Goal: Information Seeking & Learning: Learn about a topic

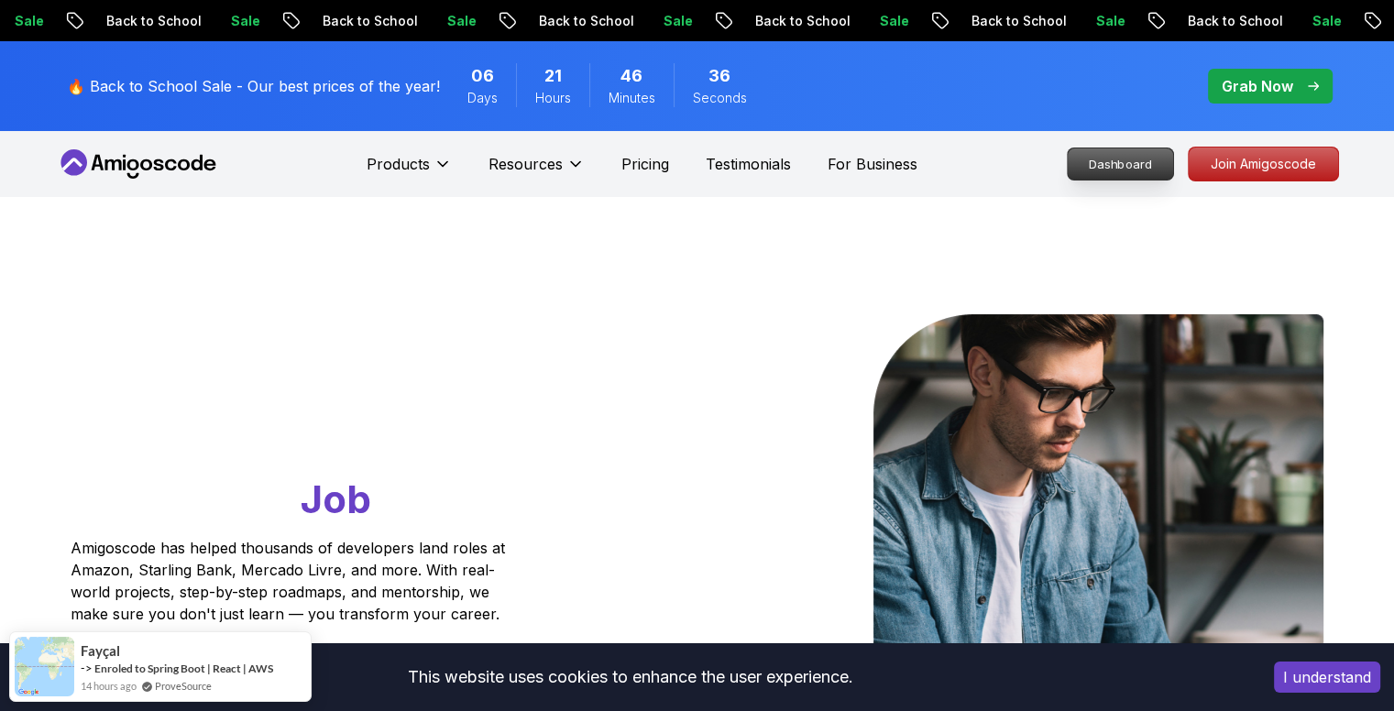
click at [1125, 159] on p "Dashboard" at bounding box center [1119, 163] width 105 height 31
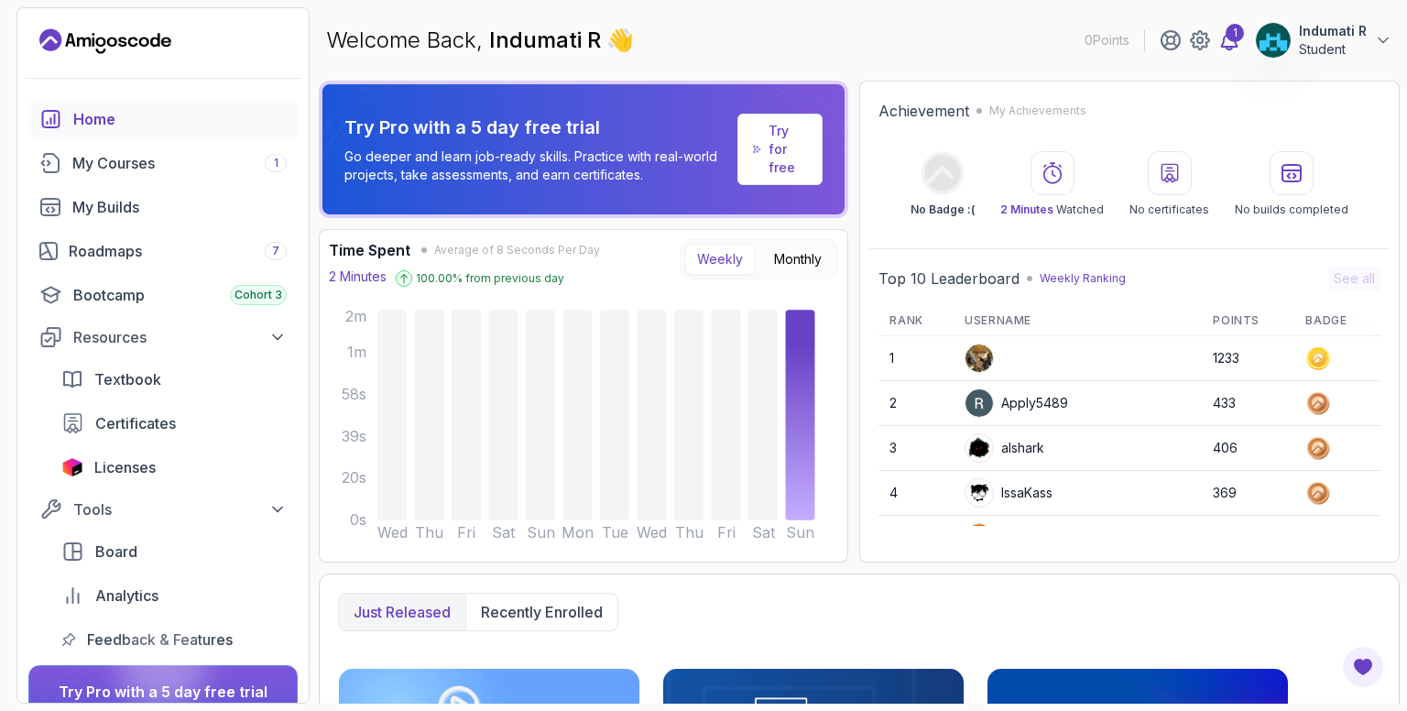
click at [1231, 46] on icon at bounding box center [1230, 40] width 16 height 18
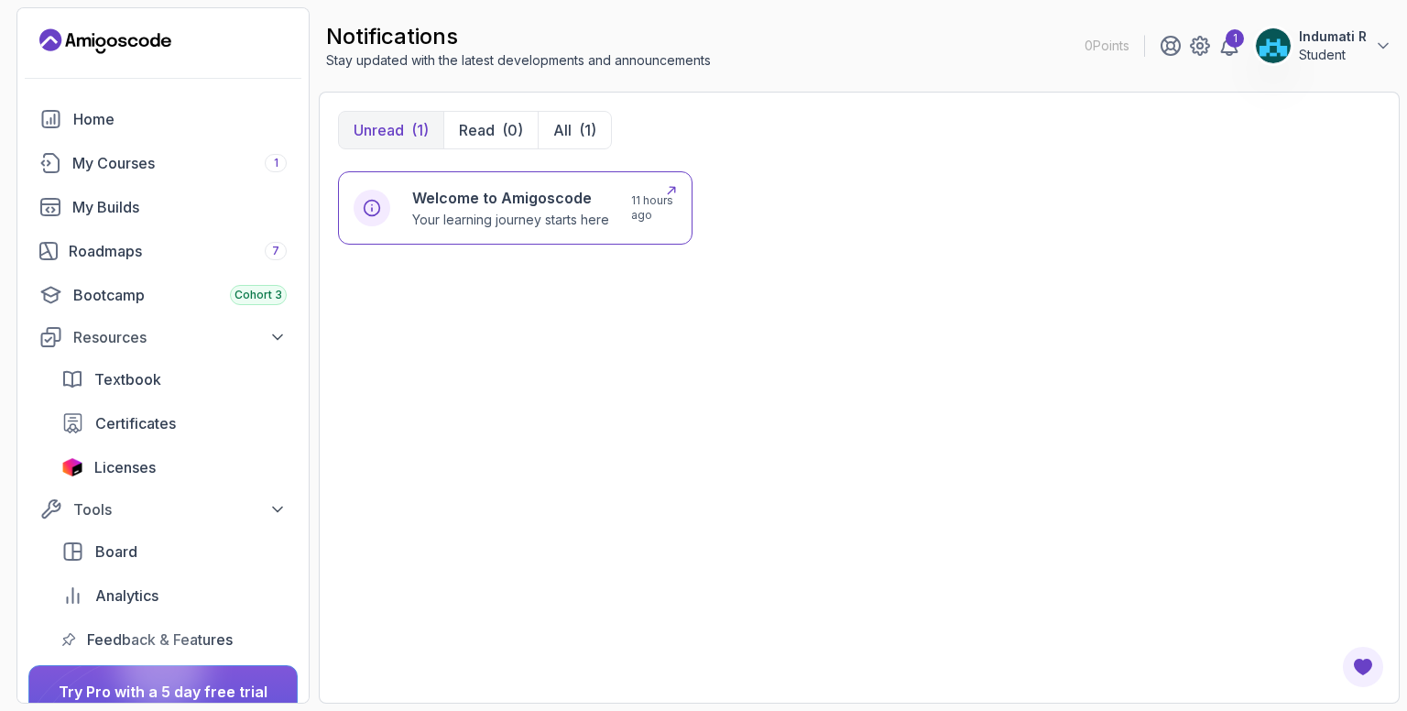
click at [579, 230] on div "Welcome to Amigoscode Your learning journey starts here 11 hours ago" at bounding box center [515, 207] width 355 height 73
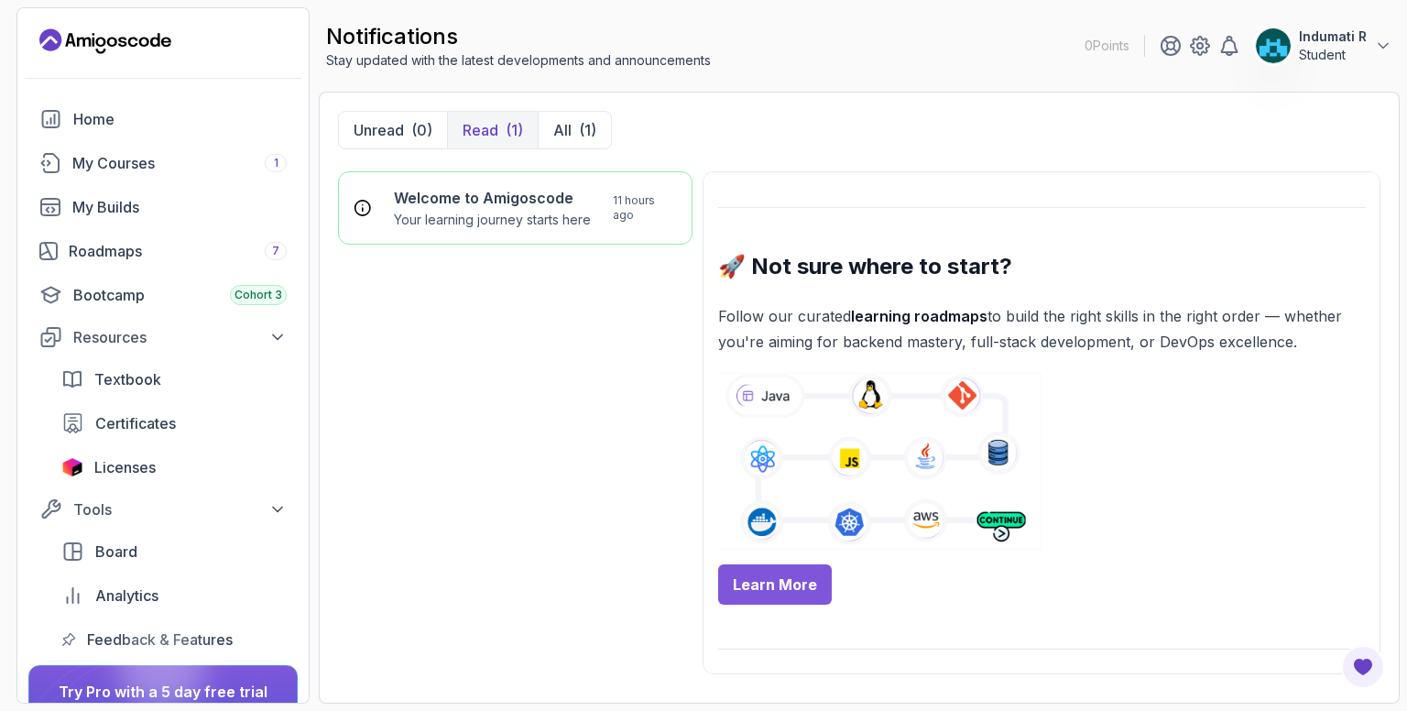
scroll to position [638, 0]
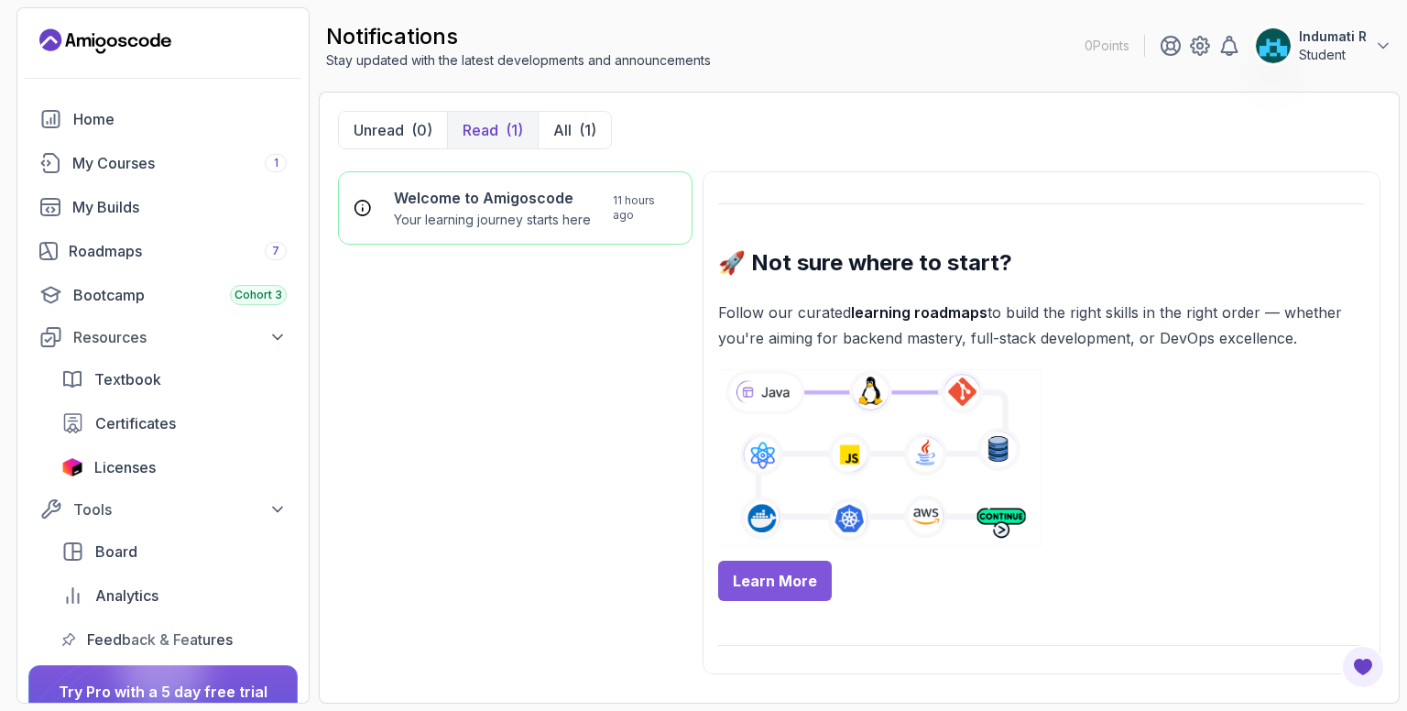
click at [797, 564] on link "Learn More" at bounding box center [775, 581] width 114 height 40
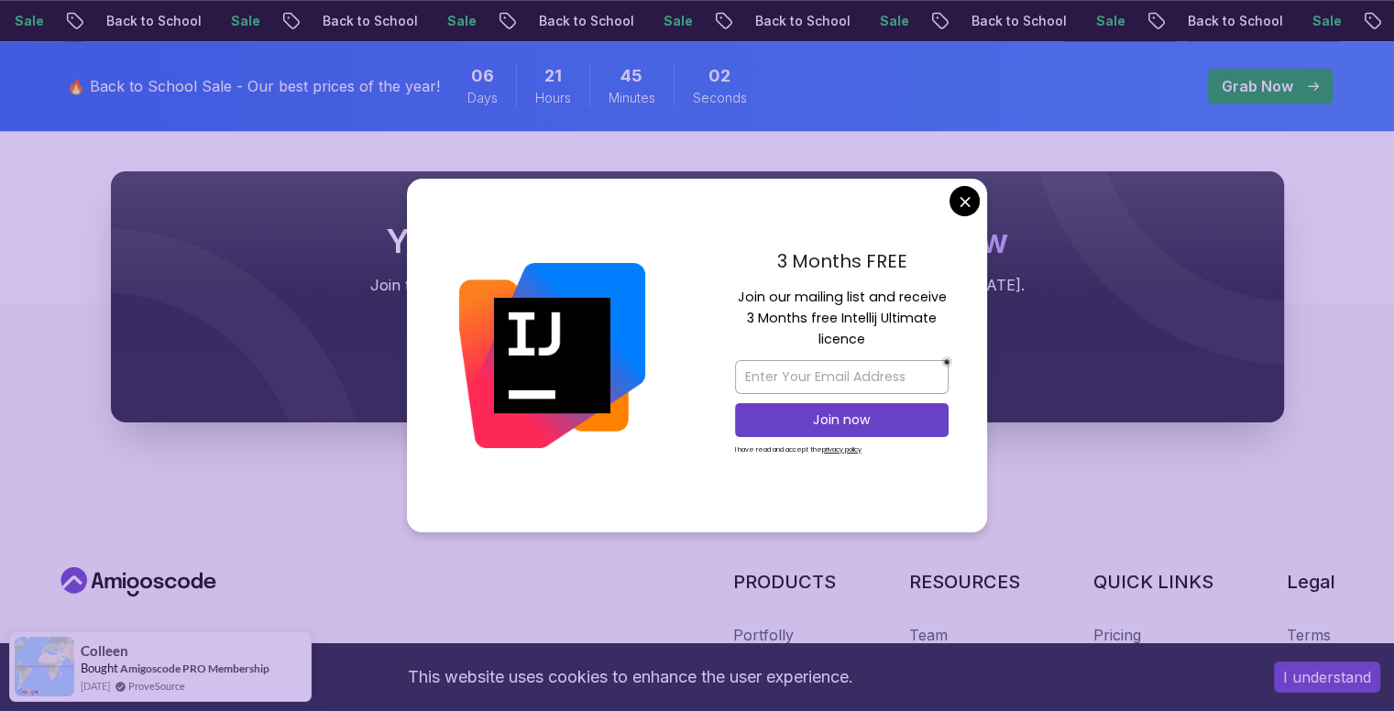
scroll to position [1818, 0]
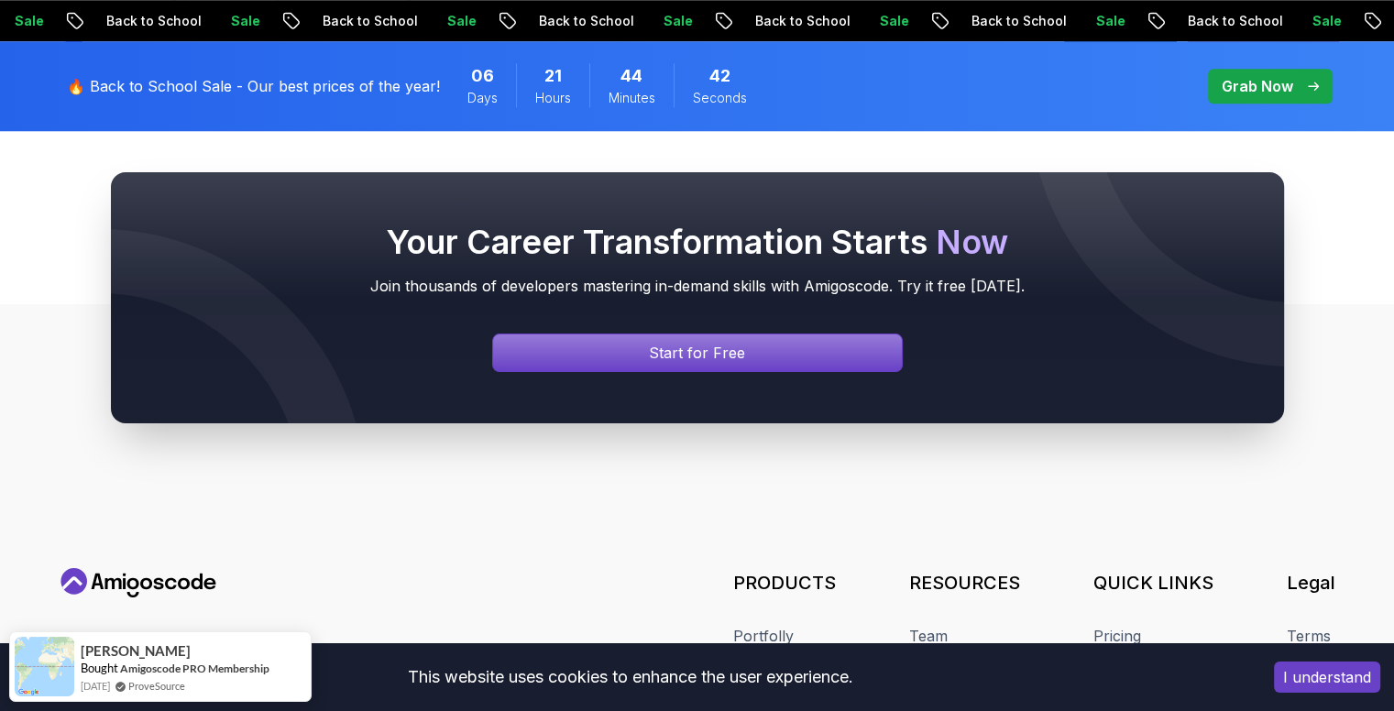
scroll to position [1935, 0]
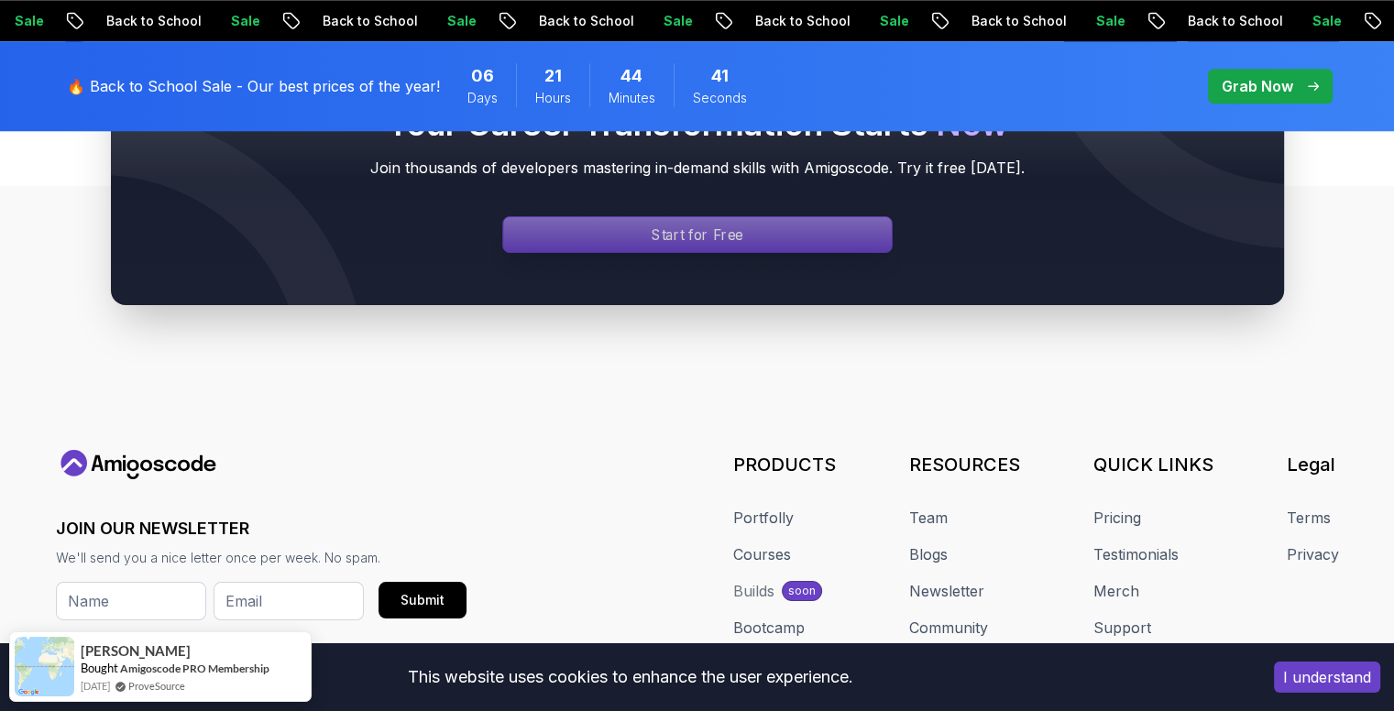
click at [804, 242] on div "Signin page" at bounding box center [697, 234] width 389 height 35
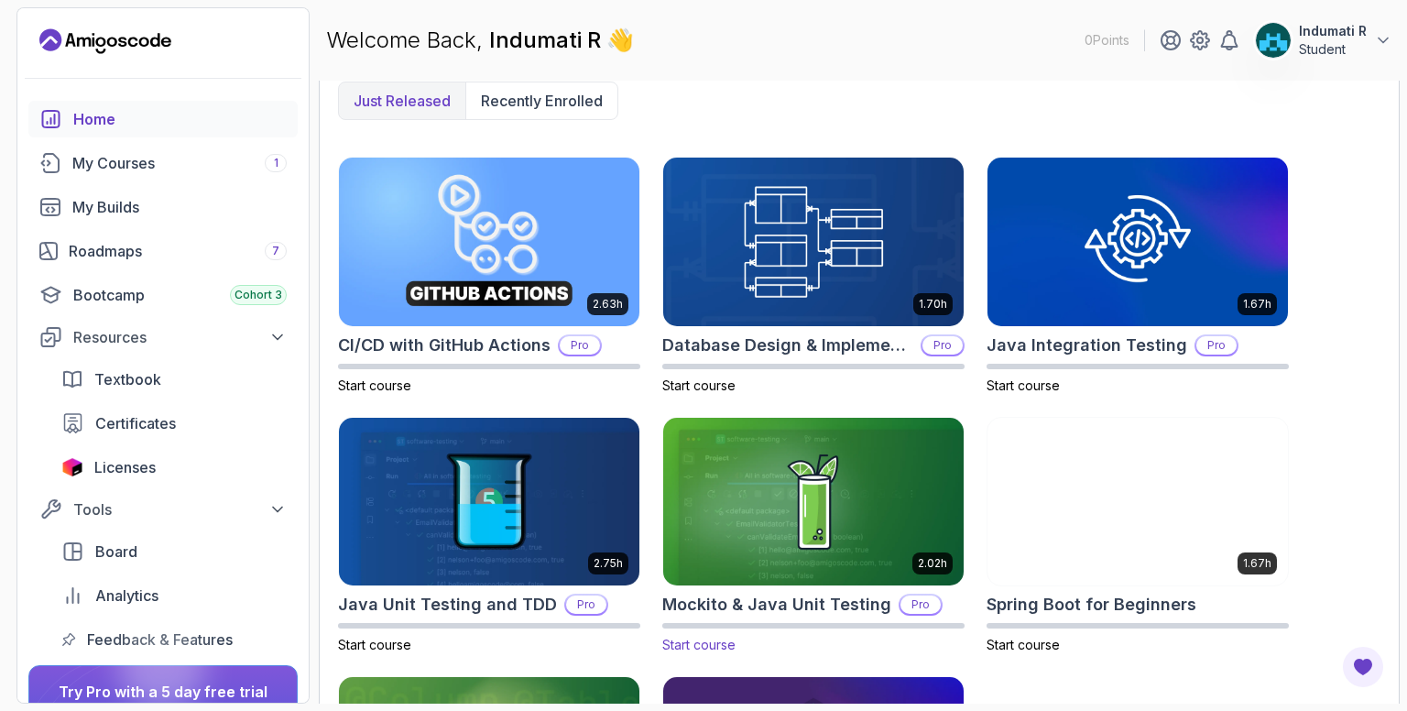
scroll to position [739, 0]
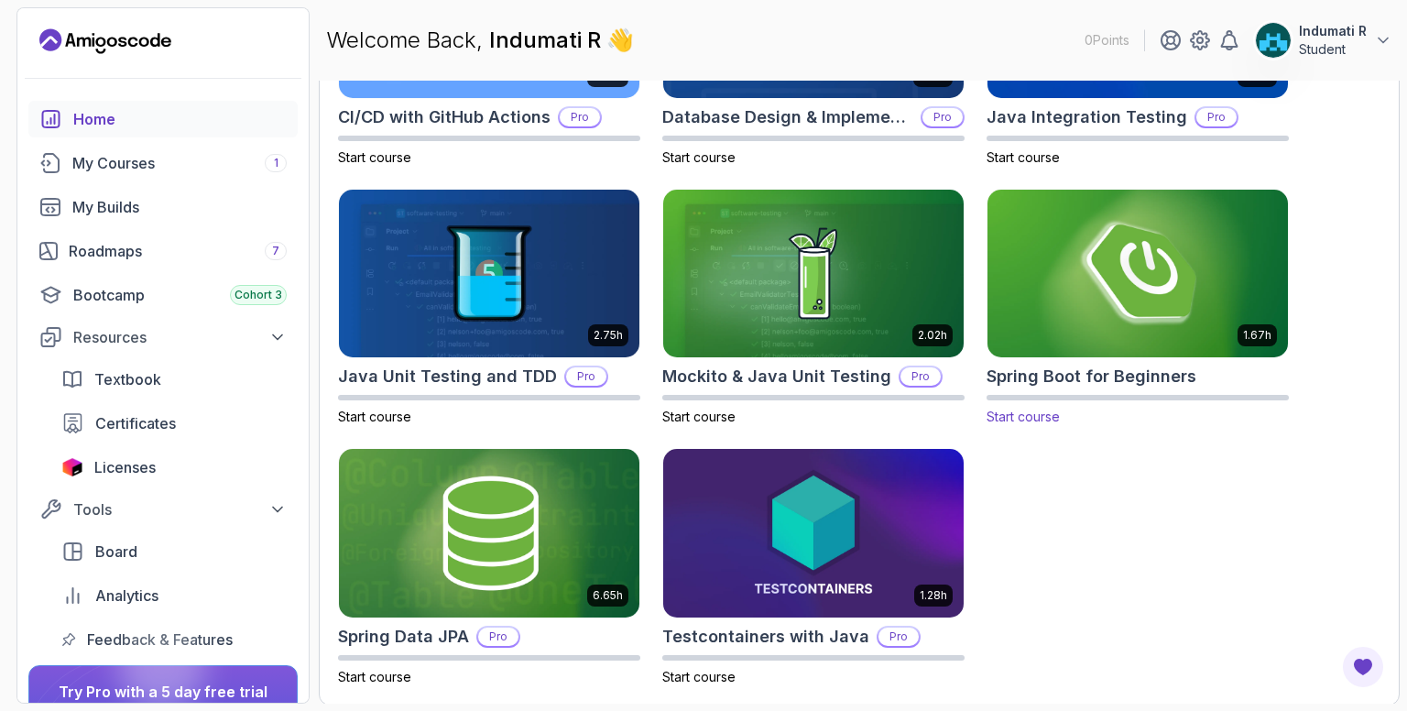
click at [1059, 345] on img at bounding box center [1137, 273] width 315 height 177
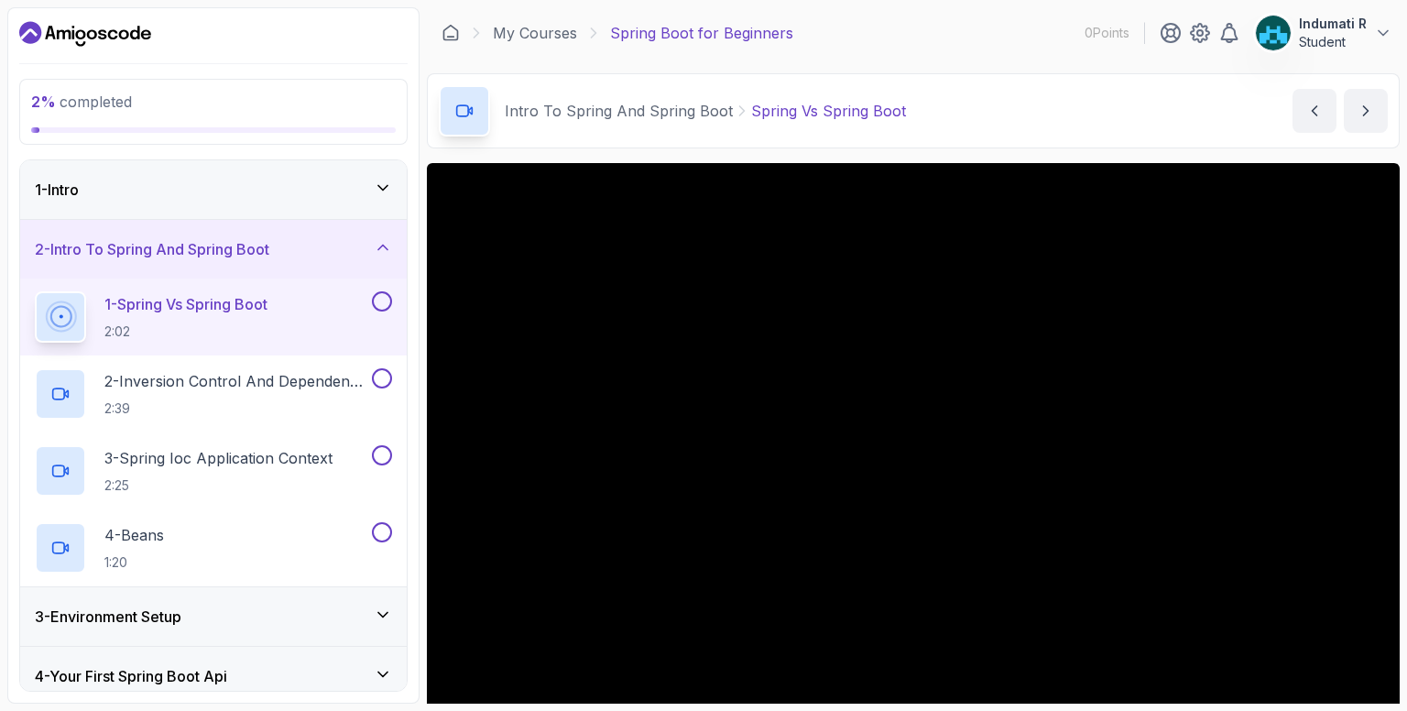
scroll to position [133, 0]
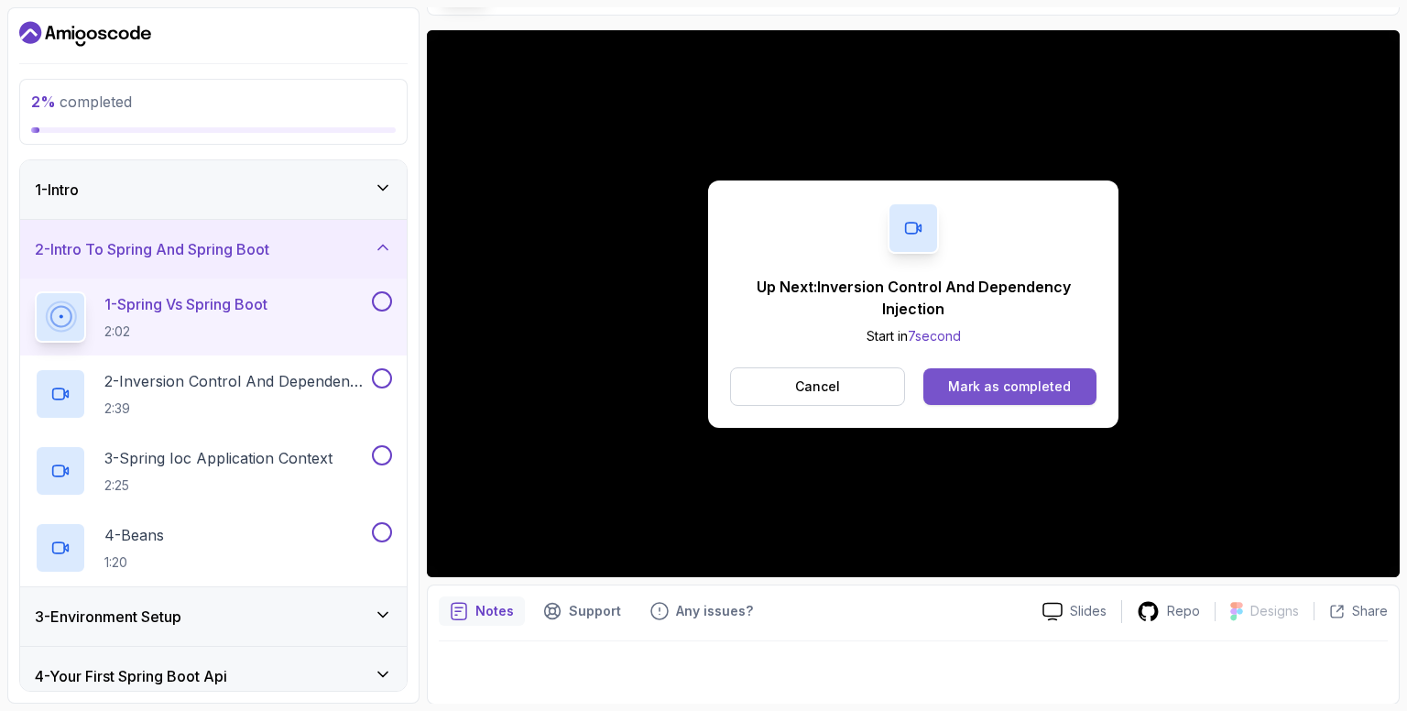
click at [1026, 389] on div "Mark as completed" at bounding box center [1009, 387] width 123 height 18
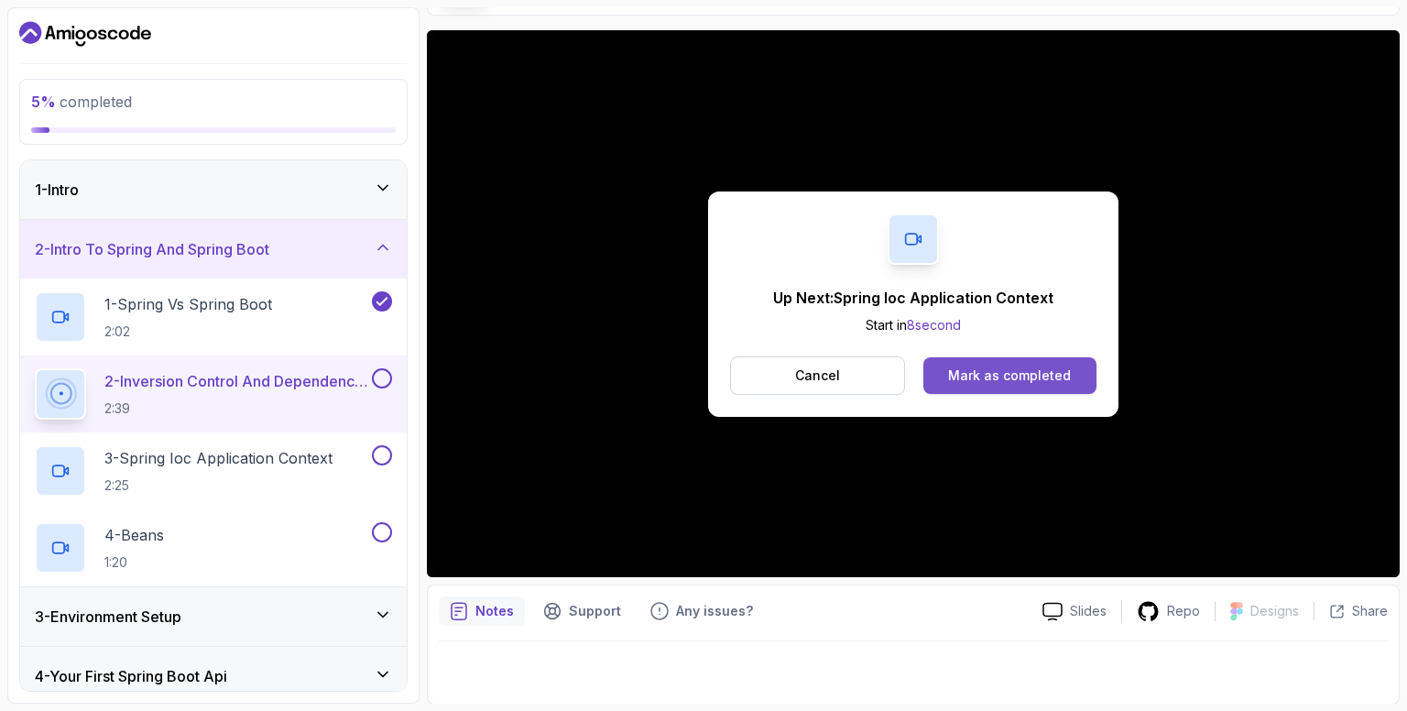
click at [1057, 370] on div "Mark as completed" at bounding box center [1009, 376] width 123 height 18
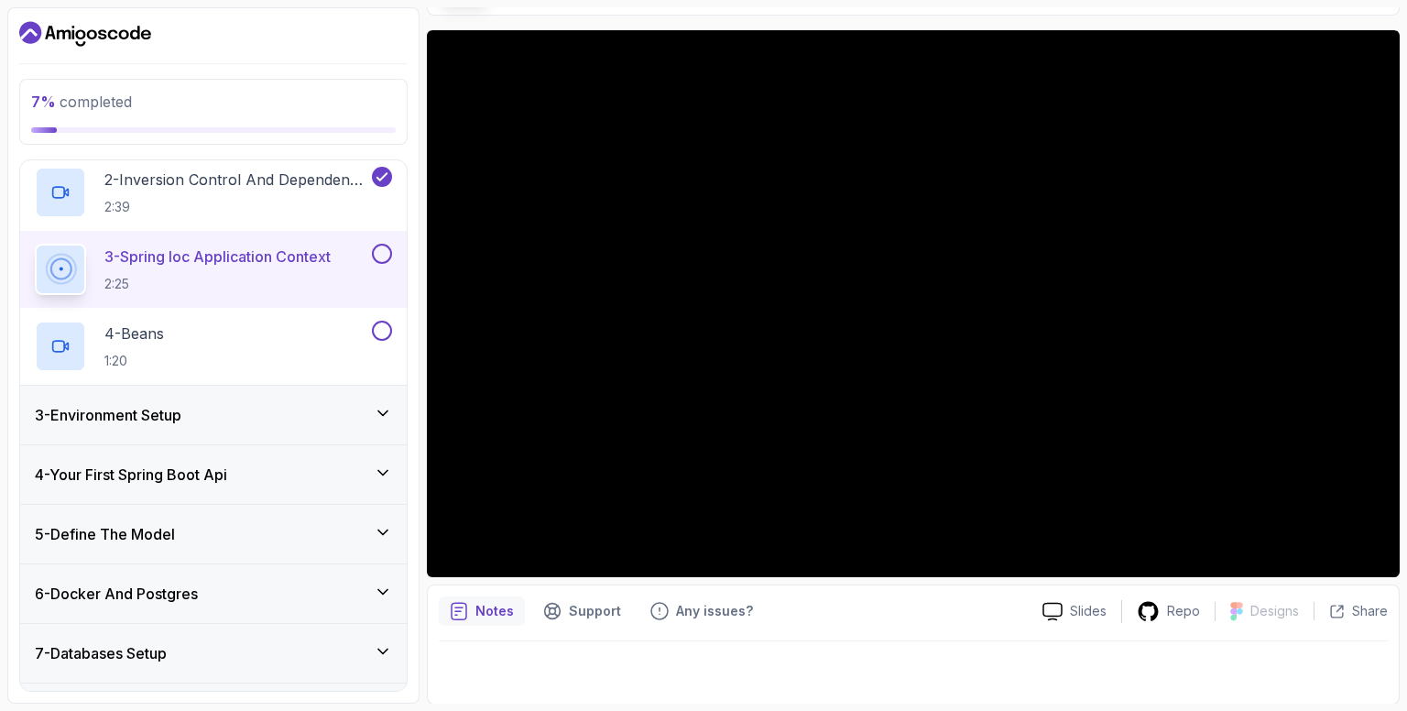
scroll to position [207, 0]
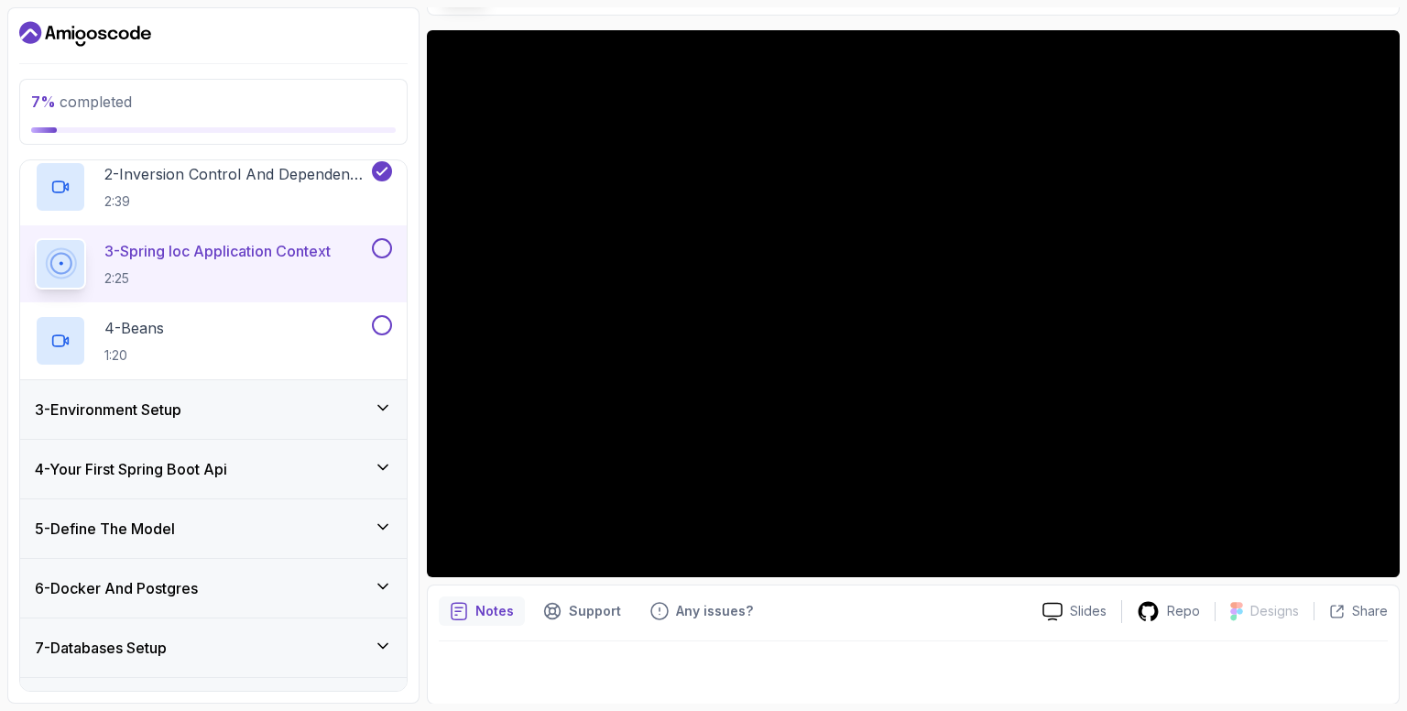
click at [268, 399] on div "3 - Environment Setup" at bounding box center [213, 410] width 357 height 22
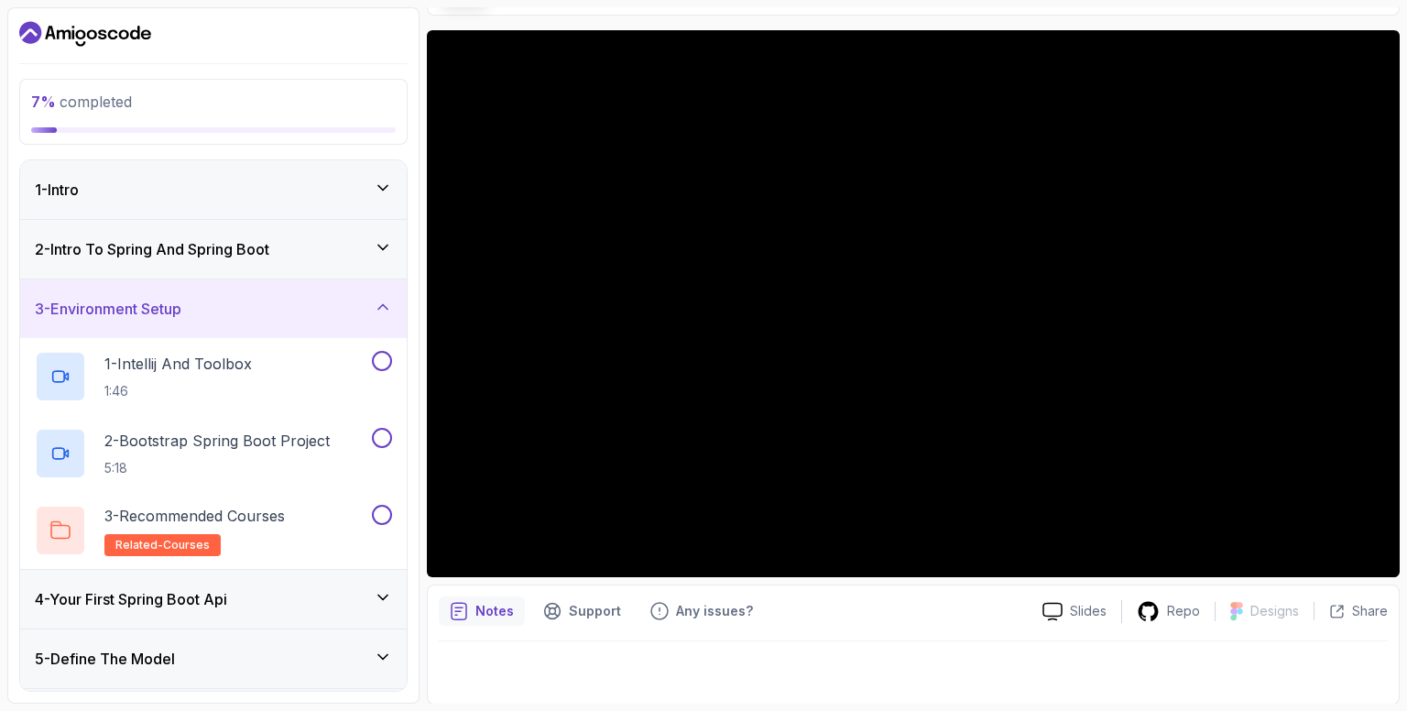
scroll to position [3, 0]
click at [352, 307] on div "3 - Environment Setup" at bounding box center [213, 306] width 357 height 22
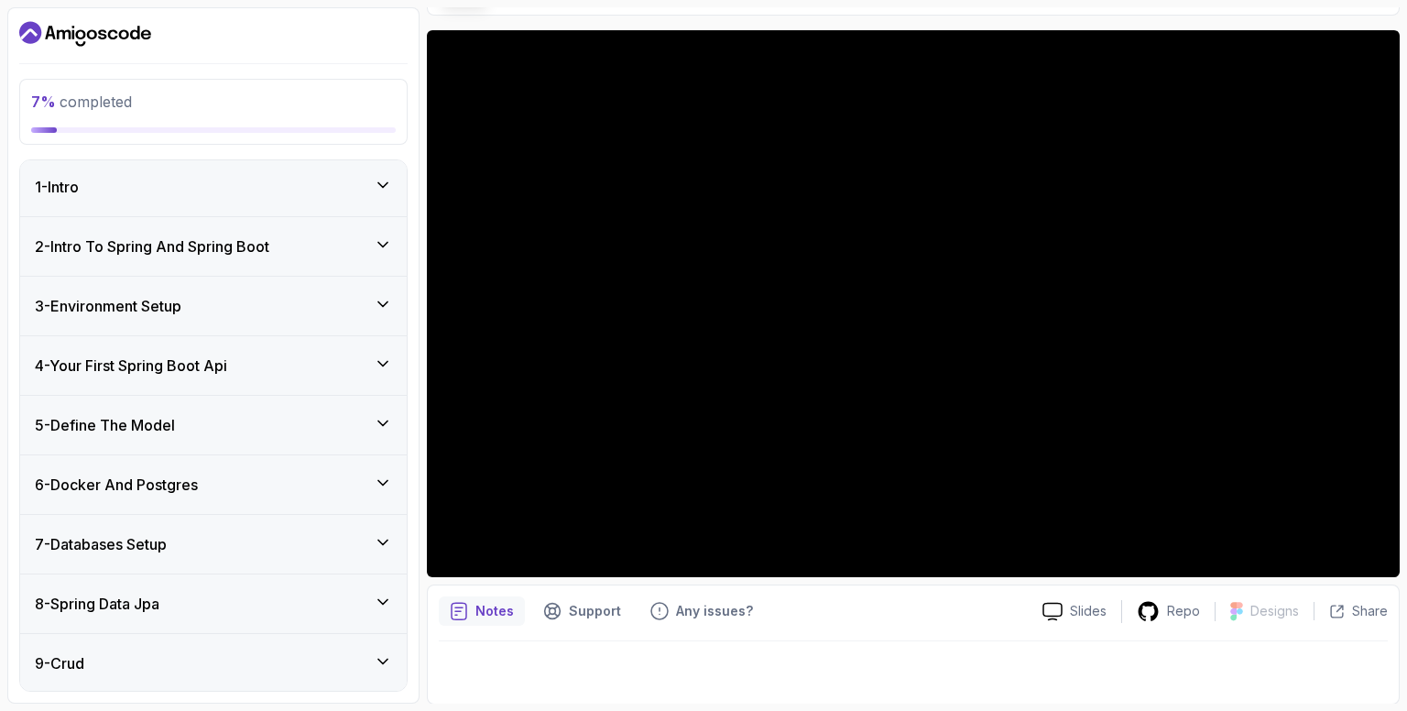
click at [367, 237] on div "2 - Intro To Spring And Spring Boot" at bounding box center [213, 246] width 357 height 22
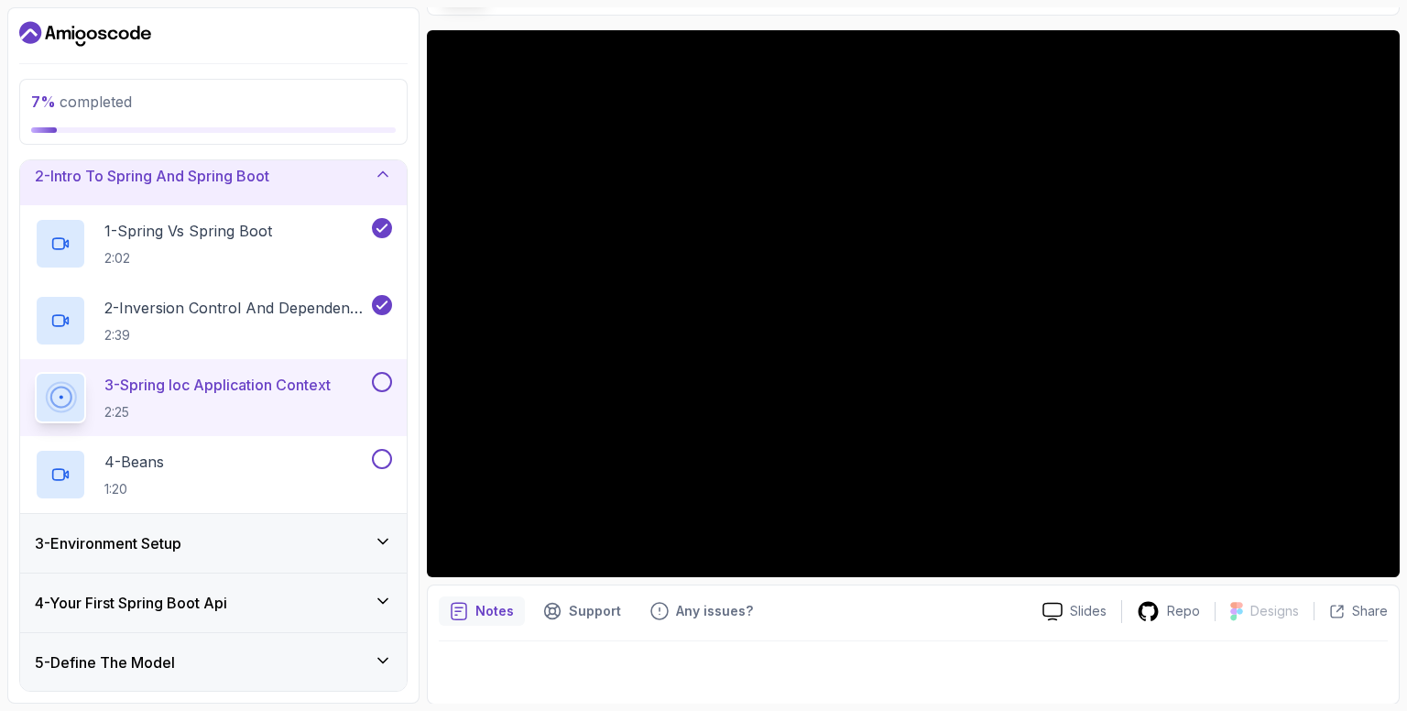
scroll to position [76, 0]
click at [319, 542] on div "3 - Environment Setup" at bounding box center [213, 541] width 357 height 22
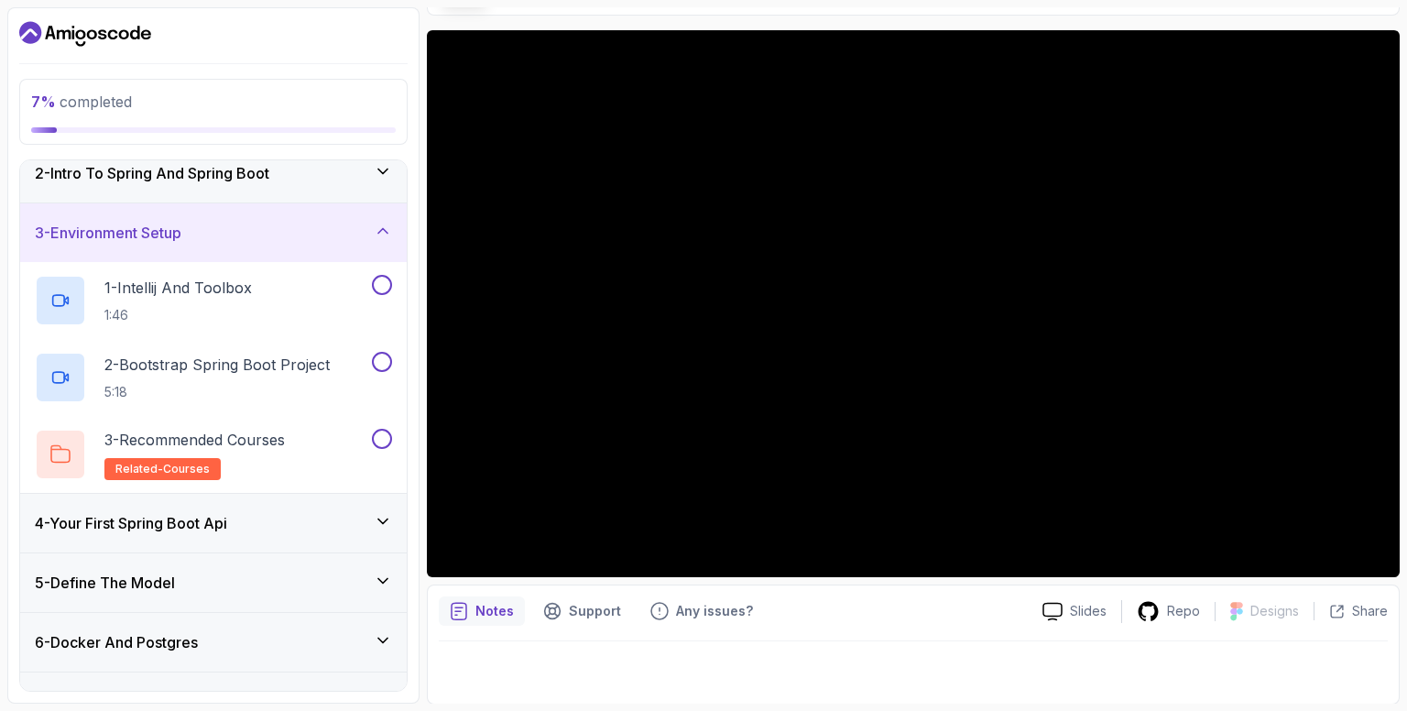
click at [342, 514] on div "4 - Your First Spring Boot Api" at bounding box center [213, 523] width 357 height 22
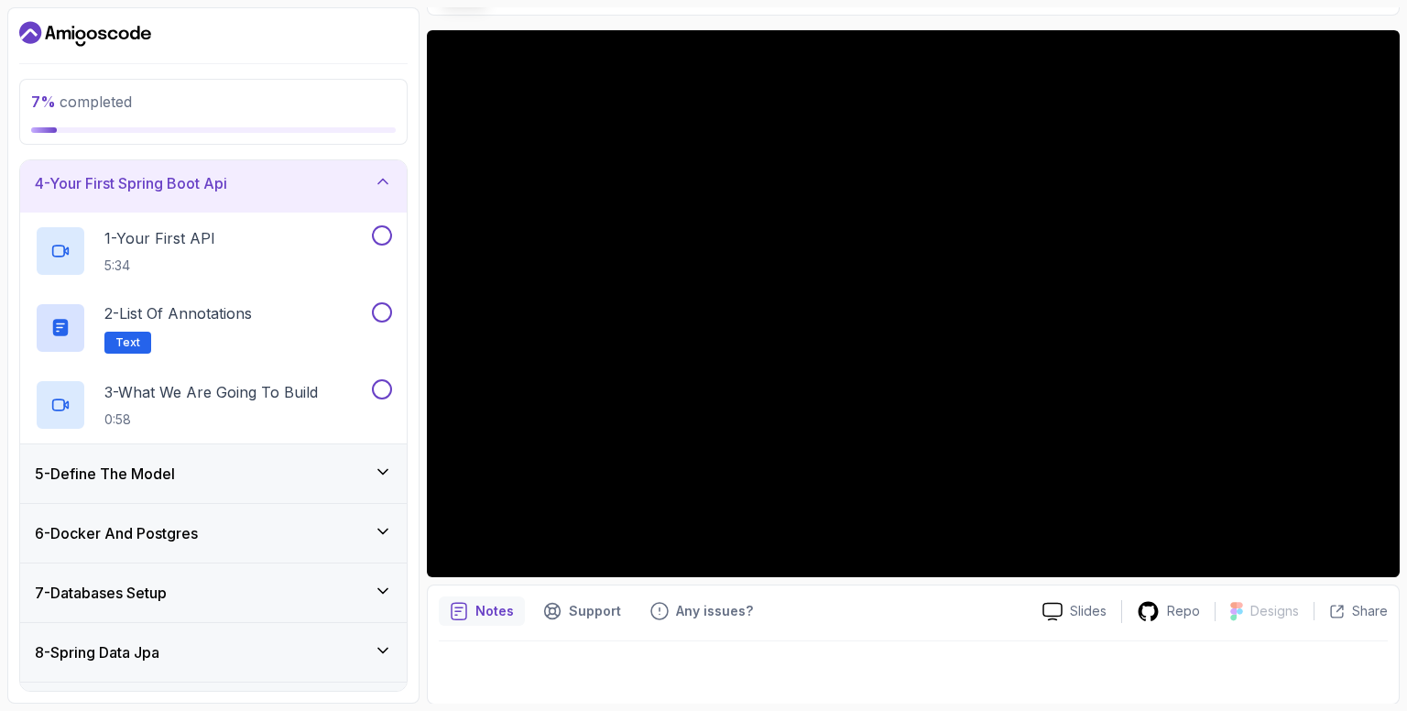
scroll to position [183, 0]
click at [367, 465] on div "5 - Define The Model" at bounding box center [213, 476] width 357 height 22
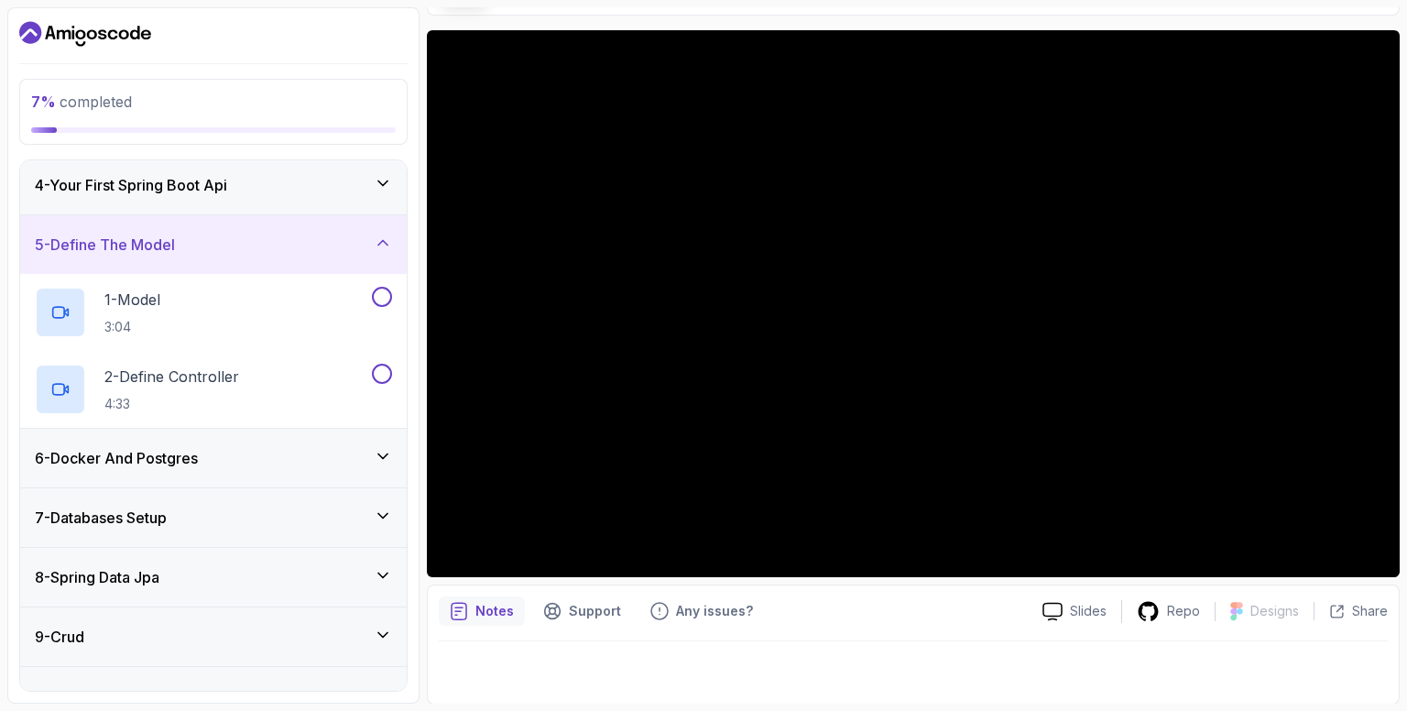
click at [373, 237] on div "5 - Define The Model" at bounding box center [213, 245] width 357 height 22
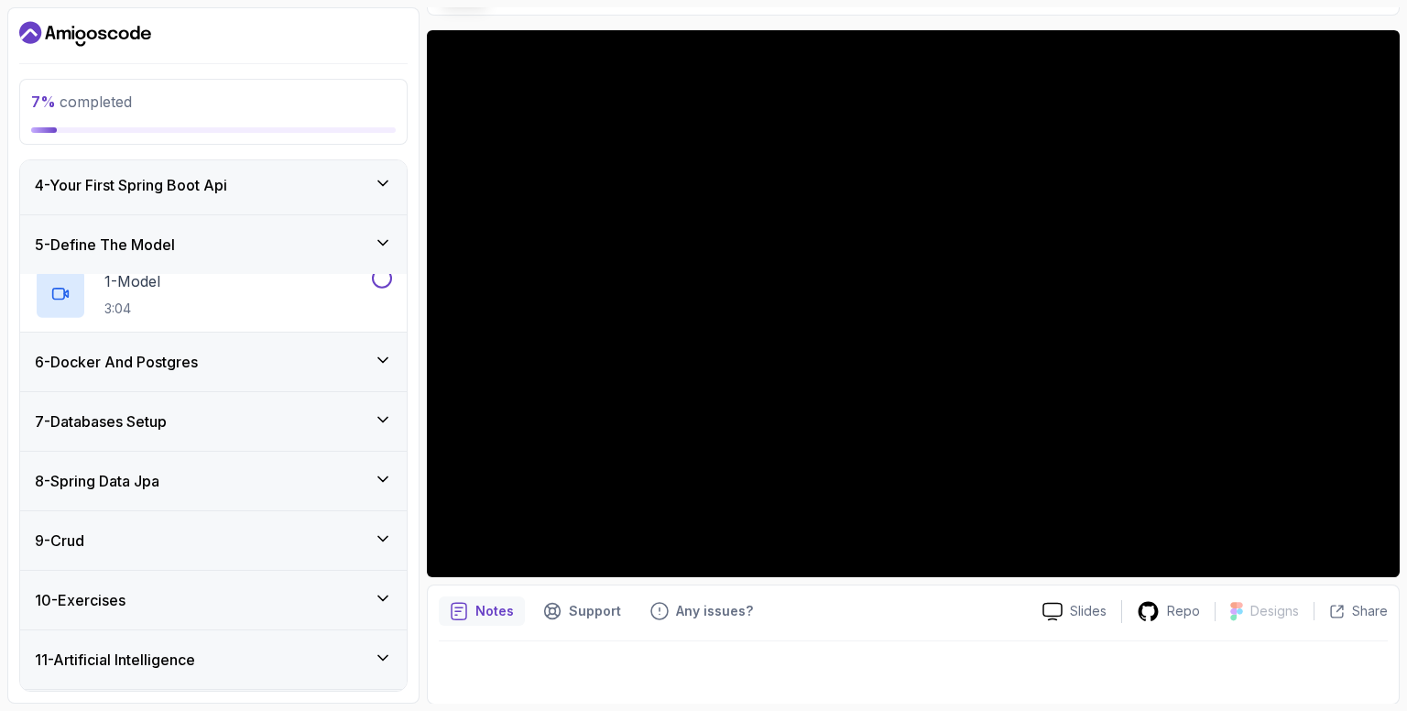
scroll to position [0, 0]
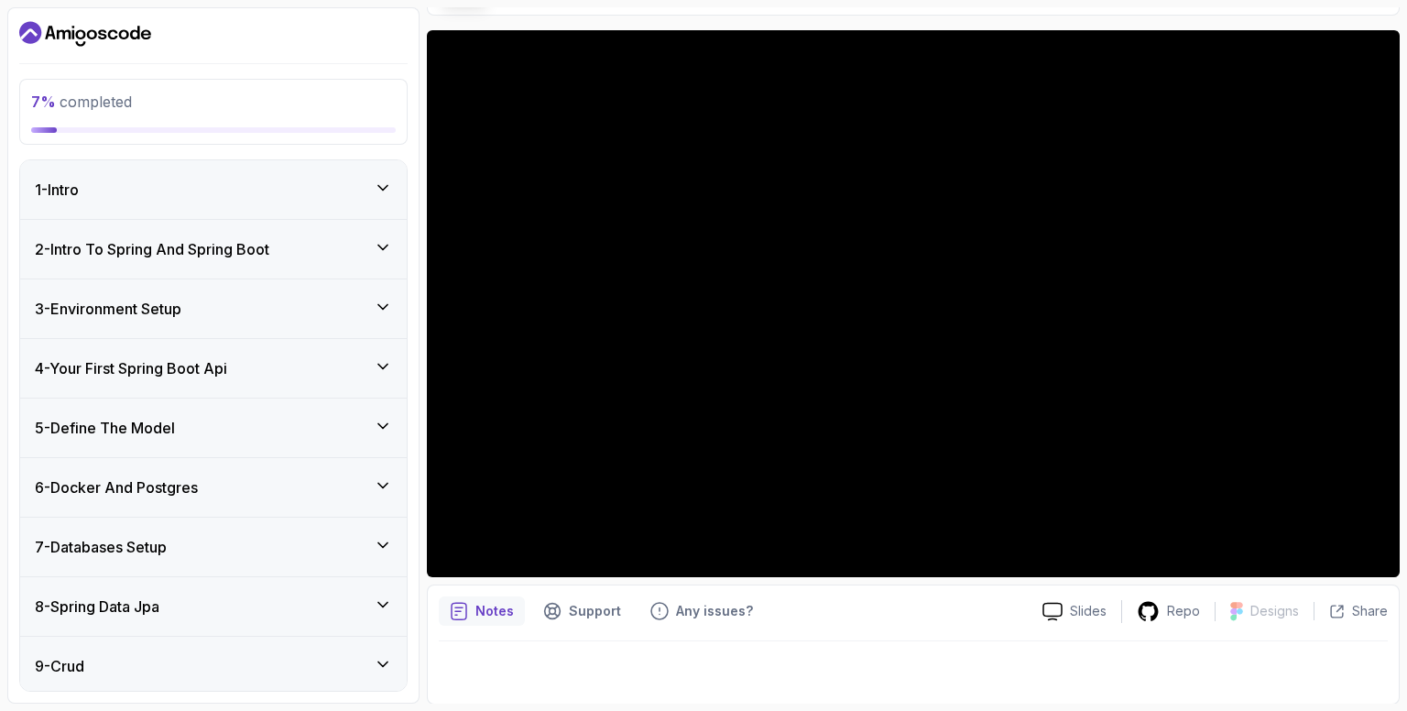
click at [249, 246] on h3 "2 - Intro To Spring And Spring Boot" at bounding box center [152, 249] width 235 height 22
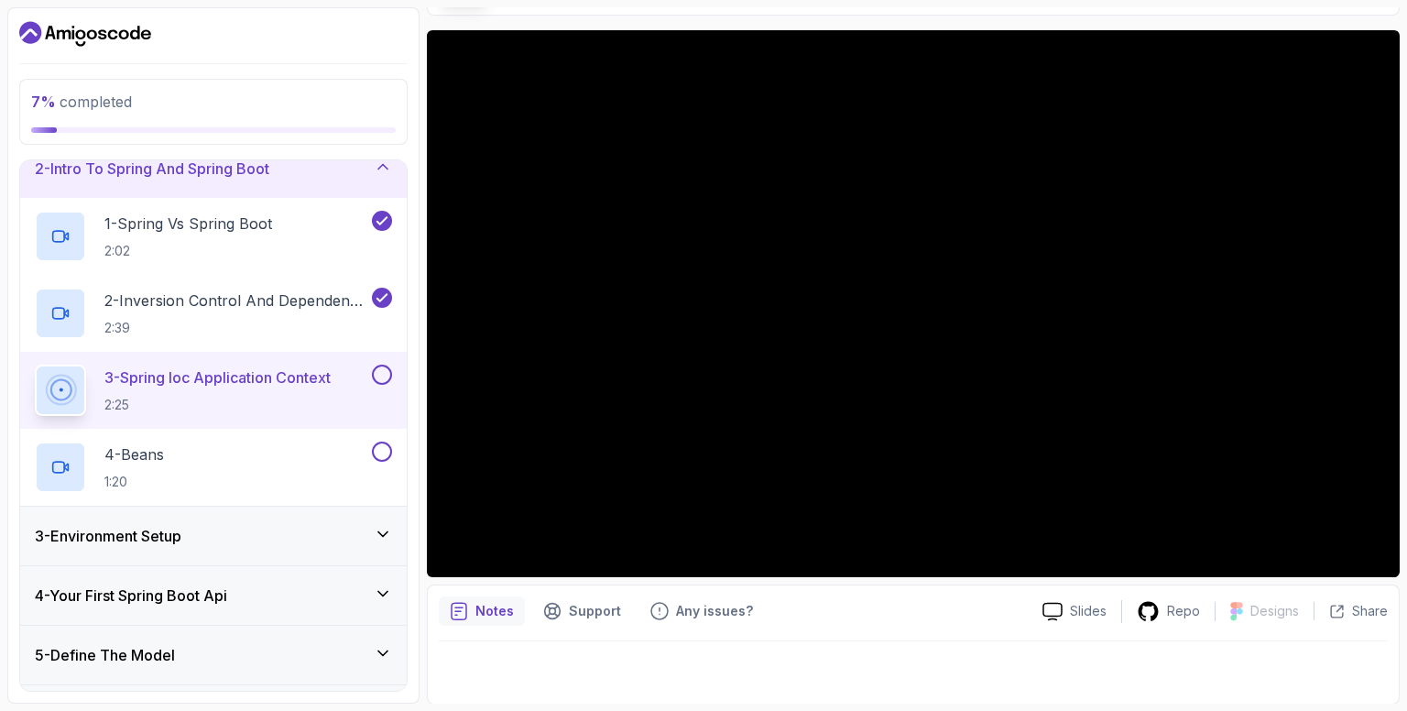
scroll to position [82, 0]
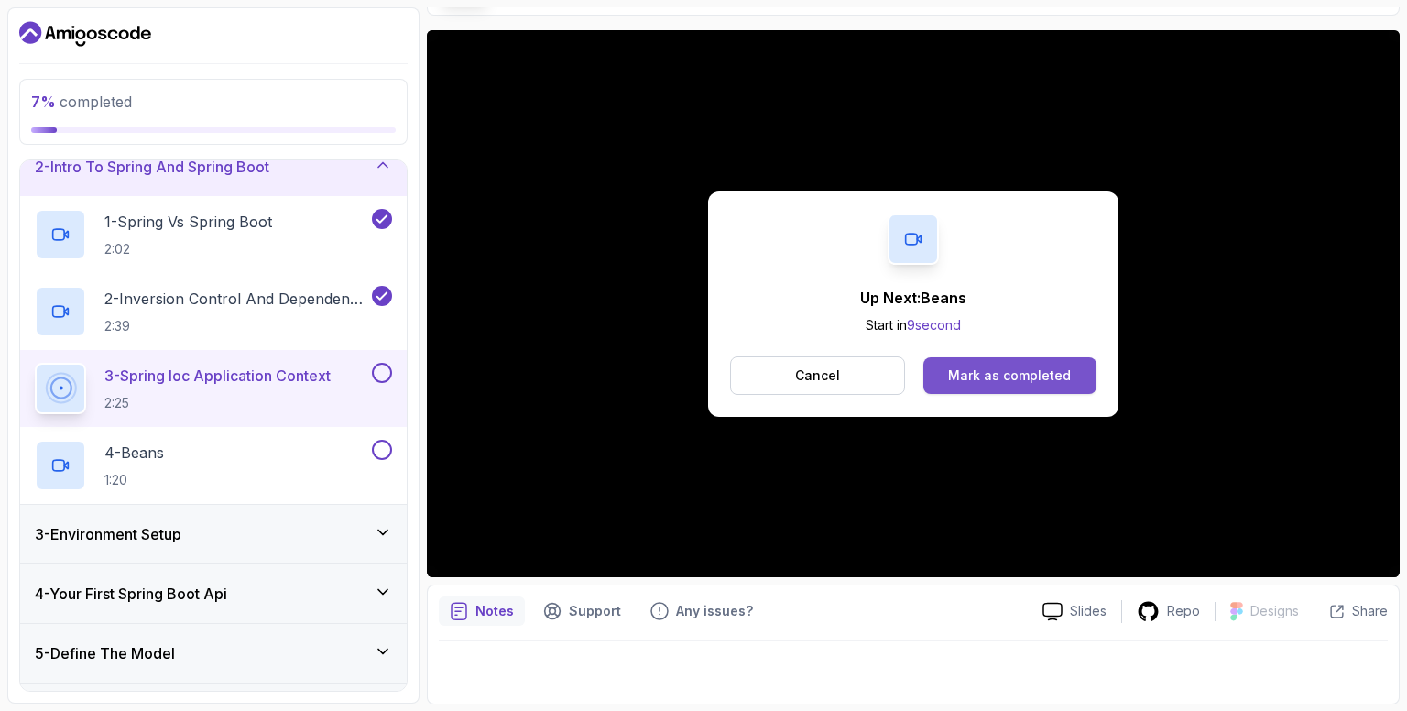
click at [969, 369] on div "Mark as completed" at bounding box center [1009, 376] width 123 height 18
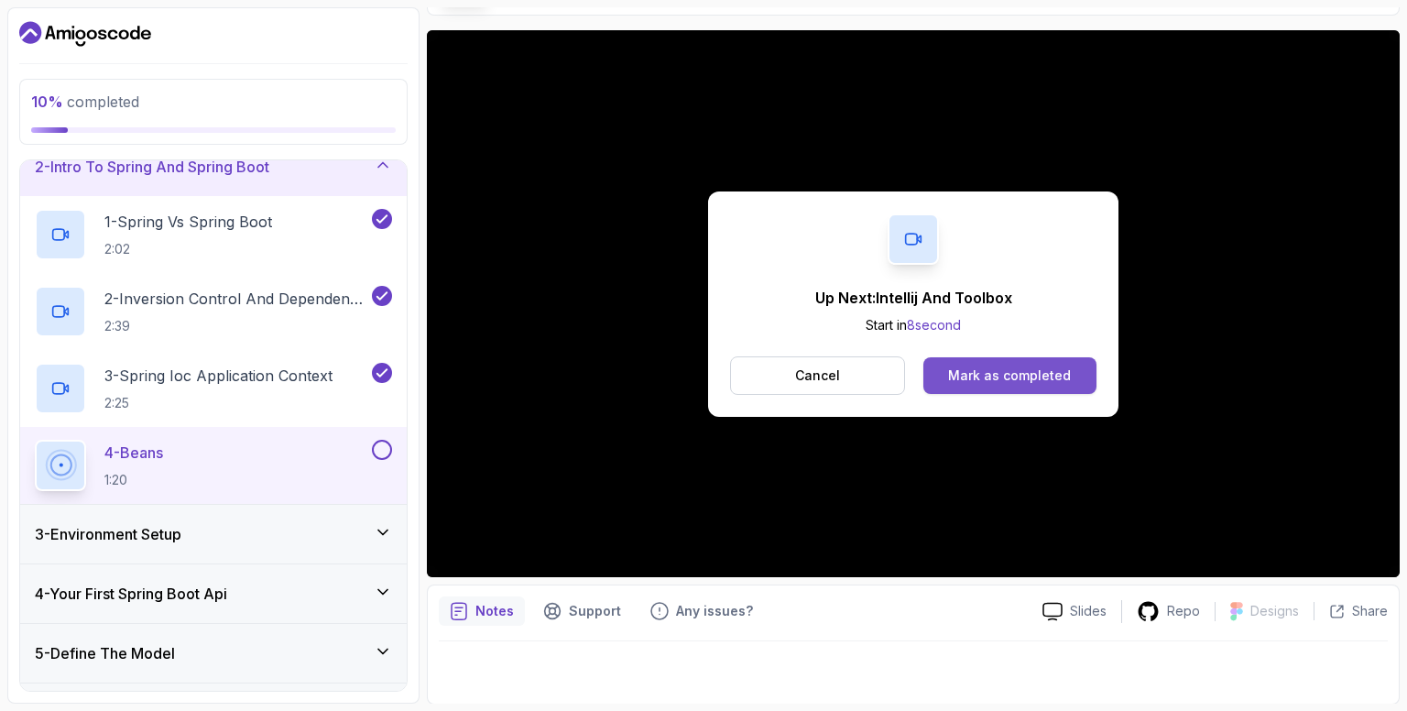
click at [1007, 377] on div "Mark as completed" at bounding box center [1009, 376] width 123 height 18
